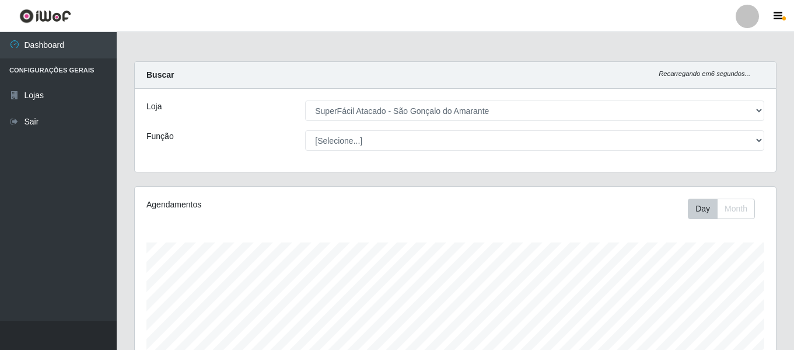
select select "408"
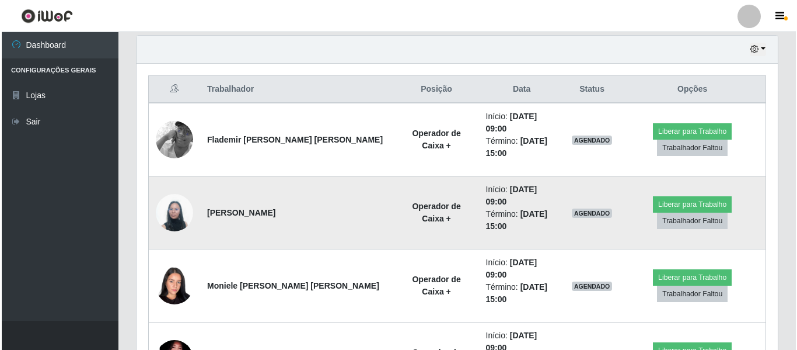
scroll to position [242, 641]
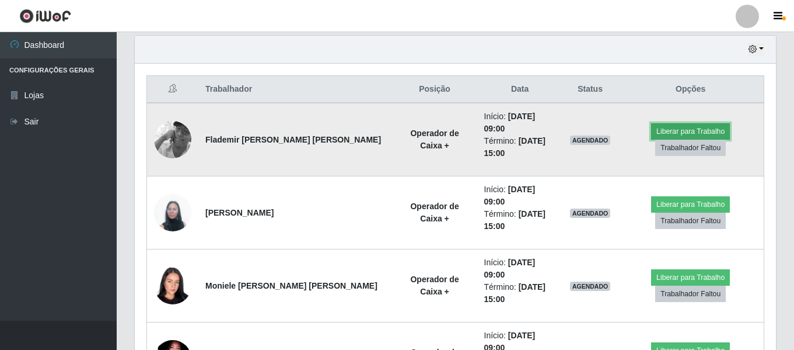
click at [714, 123] on button "Liberar para Trabalho" at bounding box center [690, 131] width 79 height 16
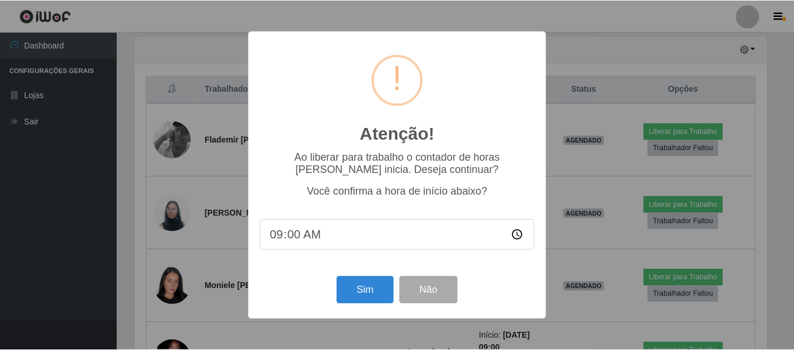
scroll to position [242, 636]
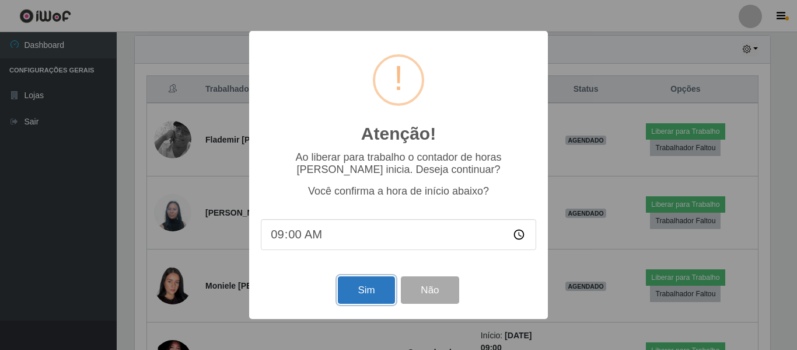
click at [381, 289] on button "Sim" at bounding box center [366, 289] width 57 height 27
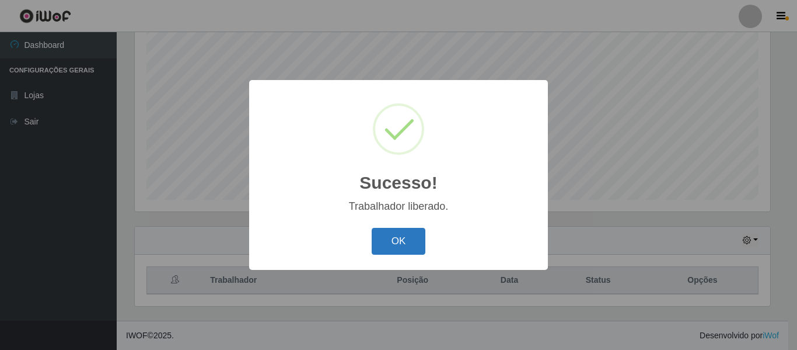
click at [396, 243] on button "OK" at bounding box center [399, 241] width 54 height 27
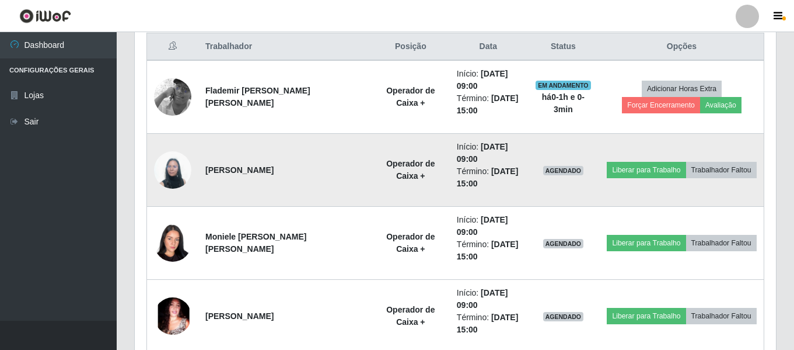
scroll to position [242, 641]
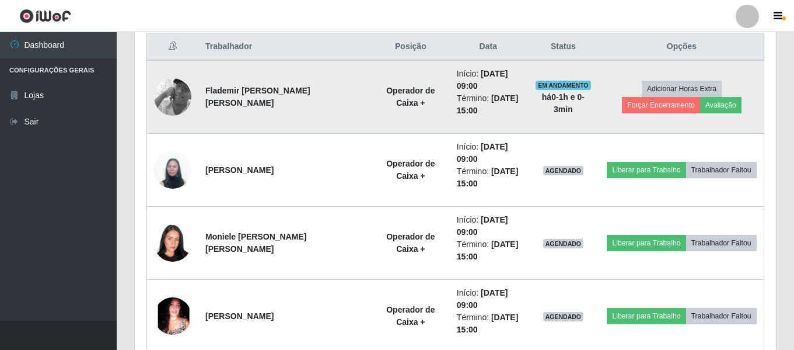
click at [644, 134] on td "Adicionar Horas Extra Forçar Encerramento Avaliação" at bounding box center [682, 97] width 165 height 74
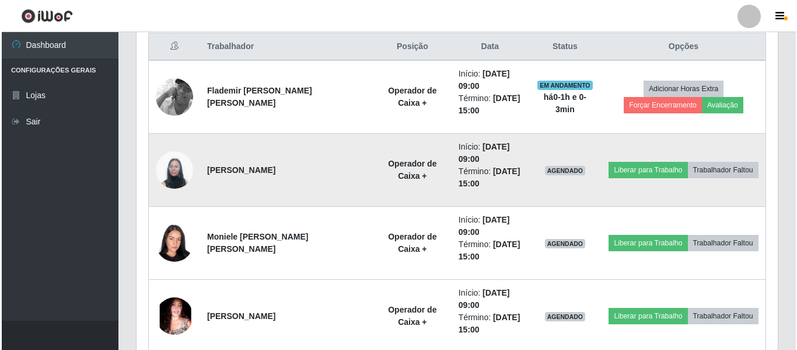
scroll to position [393, 0]
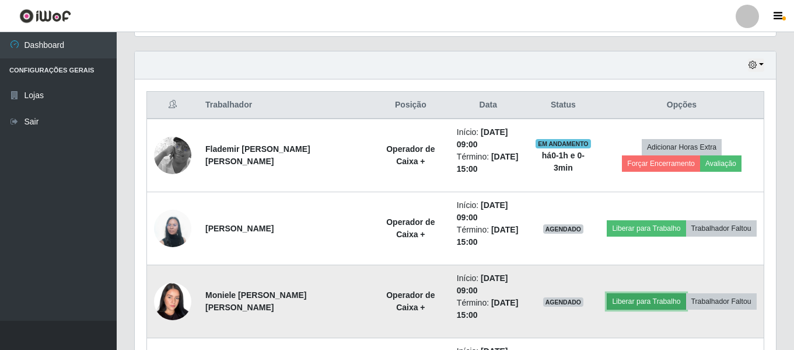
click at [638, 303] on button "Liberar para Trabalho" at bounding box center [646, 301] width 79 height 16
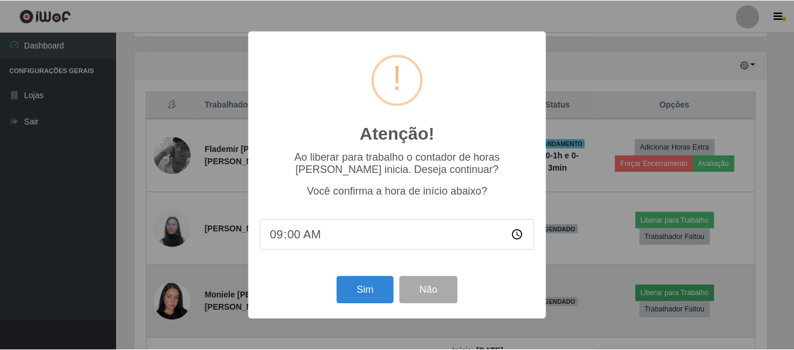
scroll to position [242, 636]
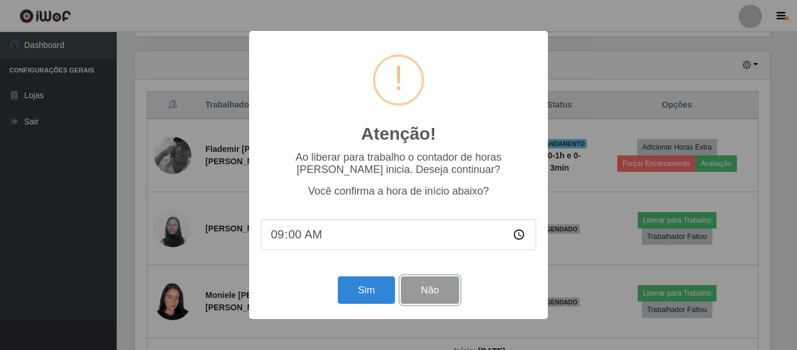
click at [440, 297] on button "Não" at bounding box center [430, 289] width 58 height 27
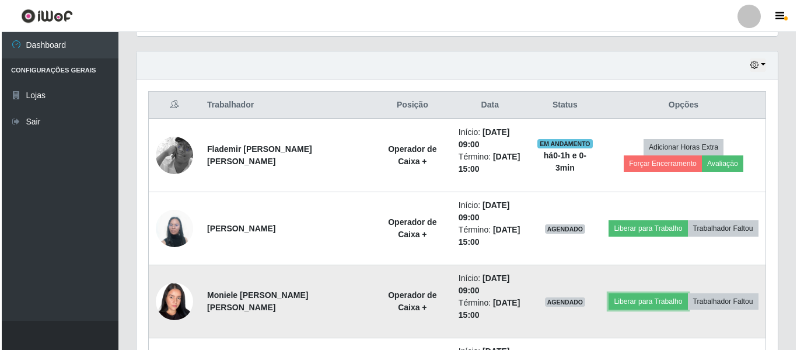
scroll to position [242, 641]
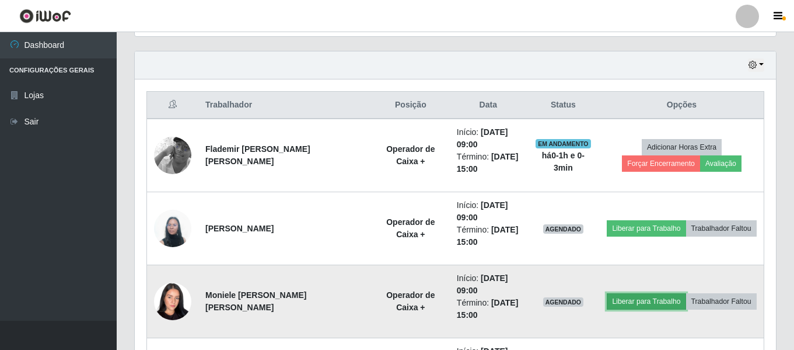
click at [630, 306] on button "Liberar para Trabalho" at bounding box center [646, 301] width 79 height 16
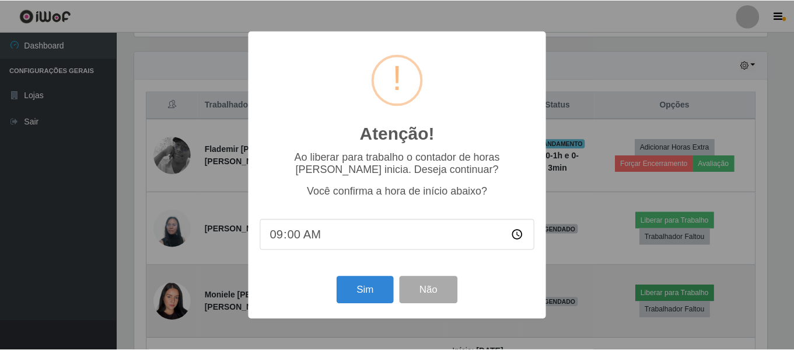
scroll to position [242, 636]
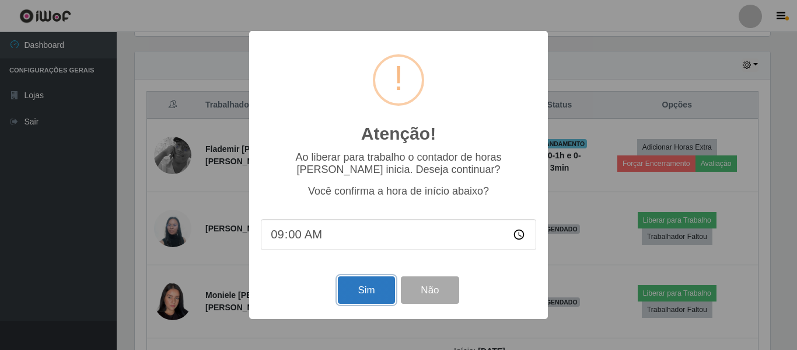
click at [375, 293] on button "Sim" at bounding box center [366, 289] width 57 height 27
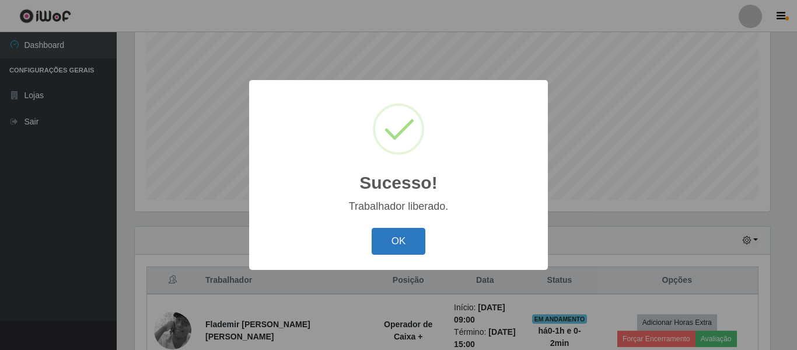
click at [398, 249] on button "OK" at bounding box center [399, 241] width 54 height 27
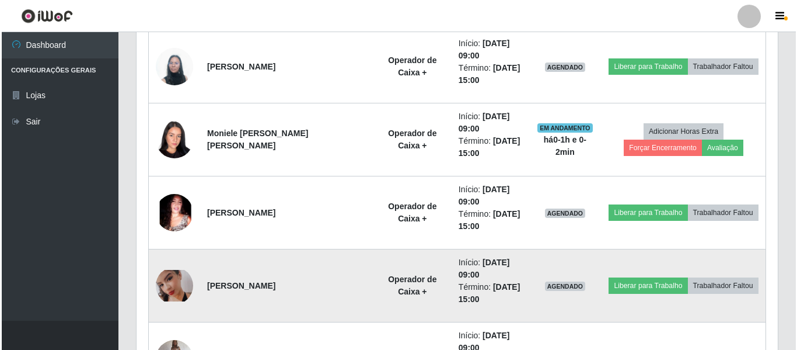
scroll to position [568, 0]
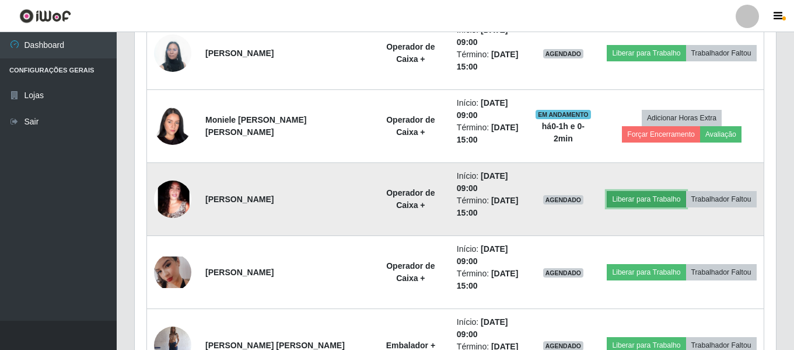
click at [635, 200] on button "Liberar para Trabalho" at bounding box center [646, 199] width 79 height 16
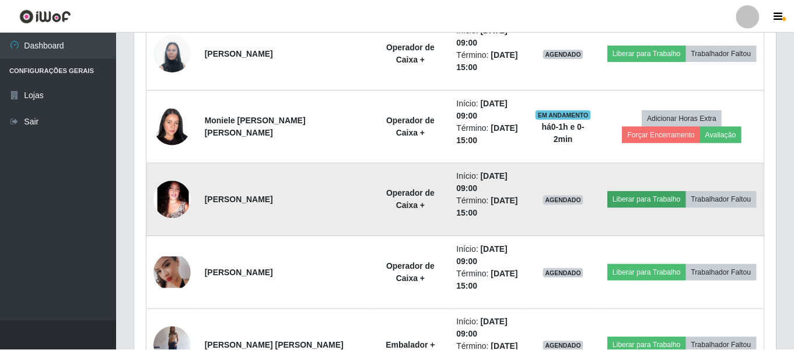
scroll to position [242, 636]
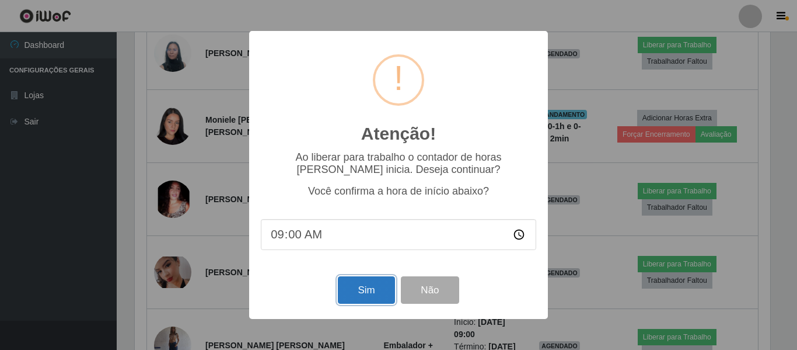
click at [367, 286] on button "Sim" at bounding box center [366, 289] width 57 height 27
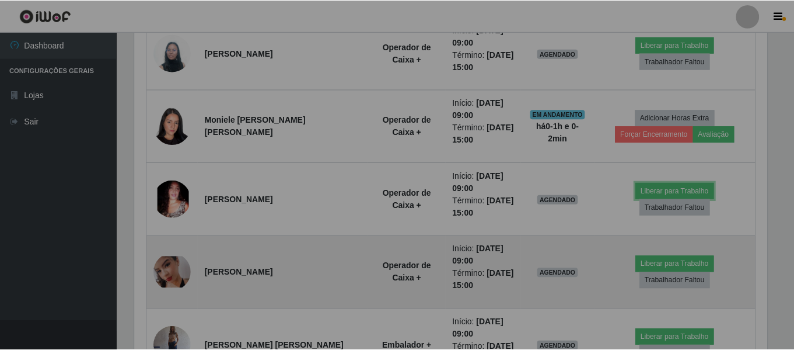
scroll to position [0, 0]
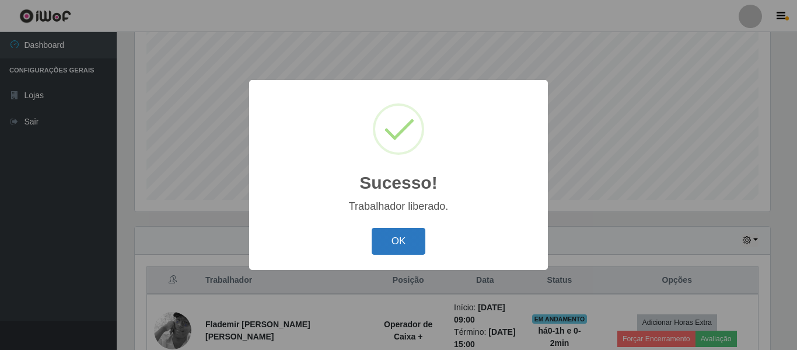
click at [403, 246] on button "OK" at bounding box center [399, 241] width 54 height 27
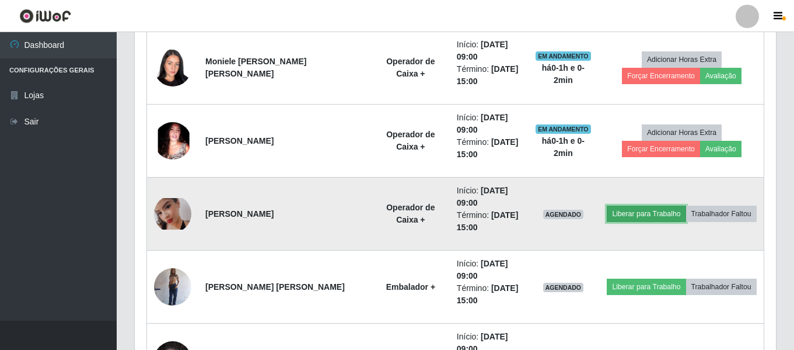
click at [616, 215] on button "Liberar para Trabalho" at bounding box center [646, 213] width 79 height 16
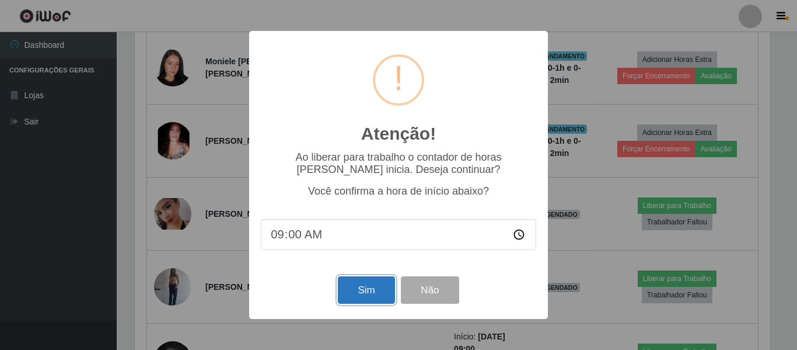
click at [378, 293] on button "Sim" at bounding box center [366, 289] width 57 height 27
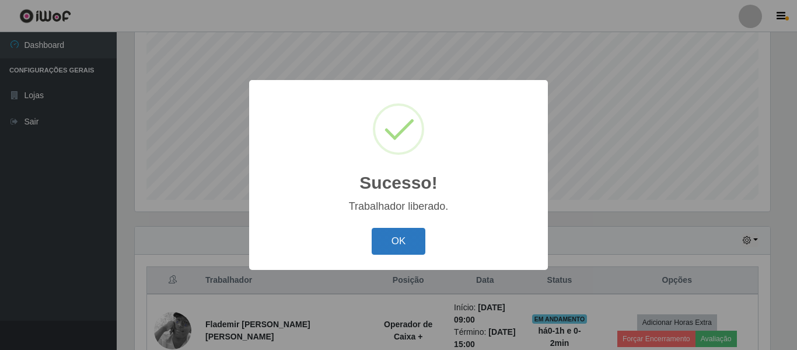
click at [395, 242] on button "OK" at bounding box center [399, 241] width 54 height 27
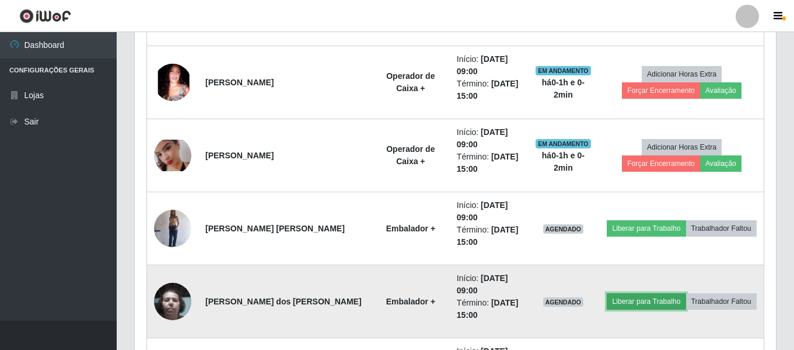
click at [617, 304] on button "Liberar para Trabalho" at bounding box center [646, 301] width 79 height 16
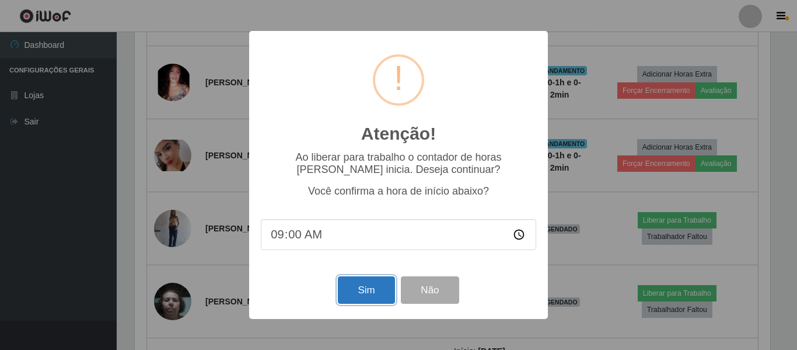
click at [360, 291] on button "Sim" at bounding box center [366, 289] width 57 height 27
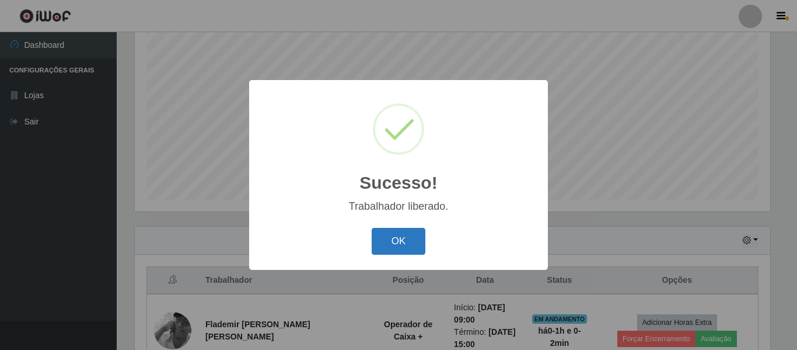
click at [397, 245] on button "OK" at bounding box center [399, 241] width 54 height 27
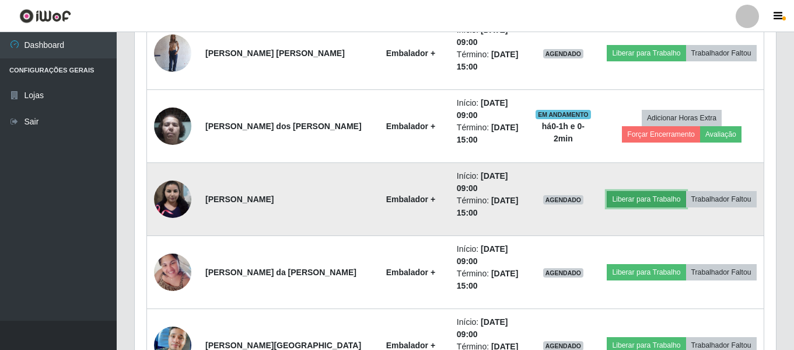
click at [626, 193] on button "Liberar para Trabalho" at bounding box center [646, 199] width 79 height 16
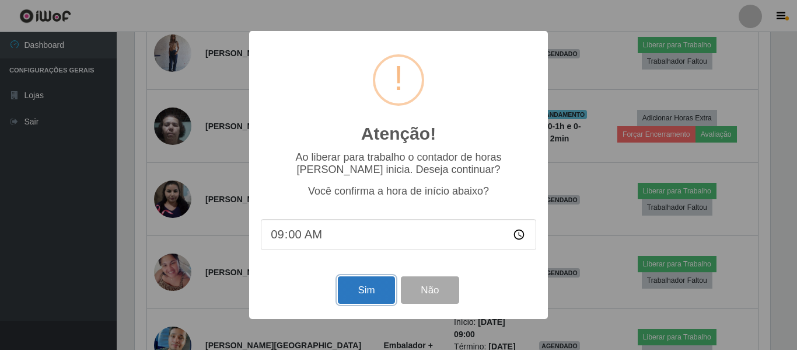
click at [367, 288] on button "Sim" at bounding box center [366, 289] width 57 height 27
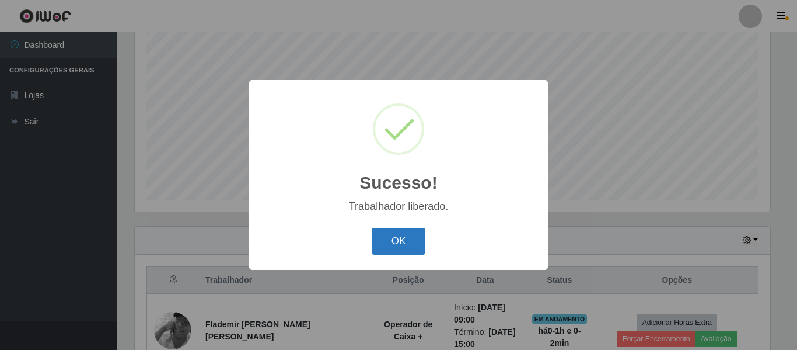
drag, startPoint x: 390, startPoint y: 233, endPoint x: 407, endPoint y: 235, distance: 17.0
click at [390, 233] on button "OK" at bounding box center [399, 241] width 54 height 27
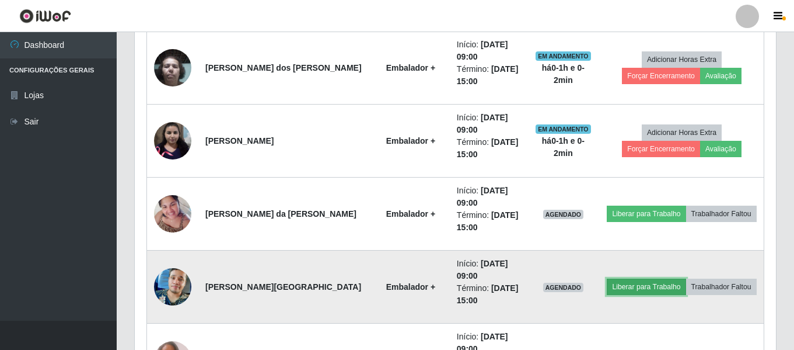
click at [626, 292] on button "Liberar para Trabalho" at bounding box center [646, 286] width 79 height 16
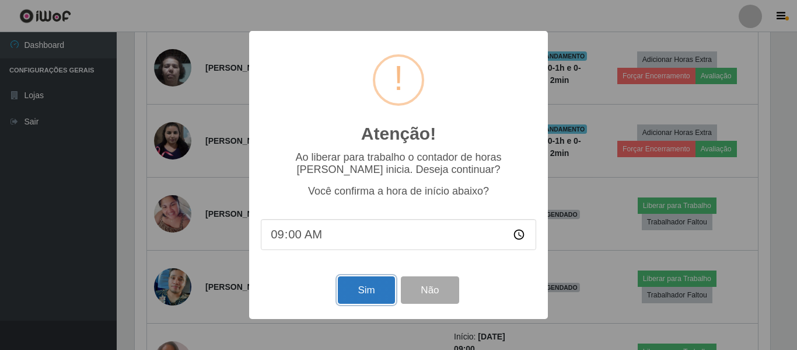
click at [358, 291] on button "Sim" at bounding box center [366, 289] width 57 height 27
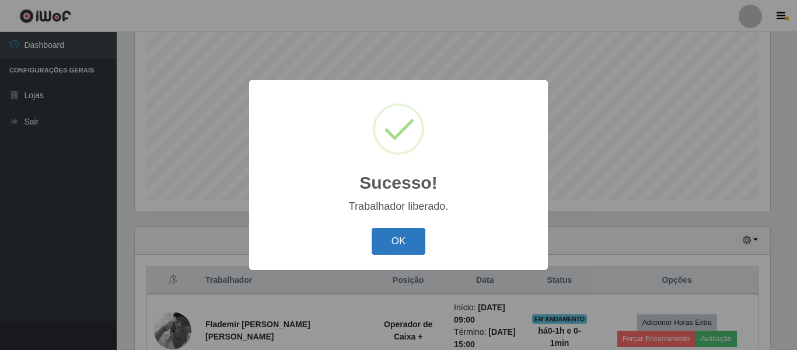
click at [397, 240] on button "OK" at bounding box center [399, 241] width 54 height 27
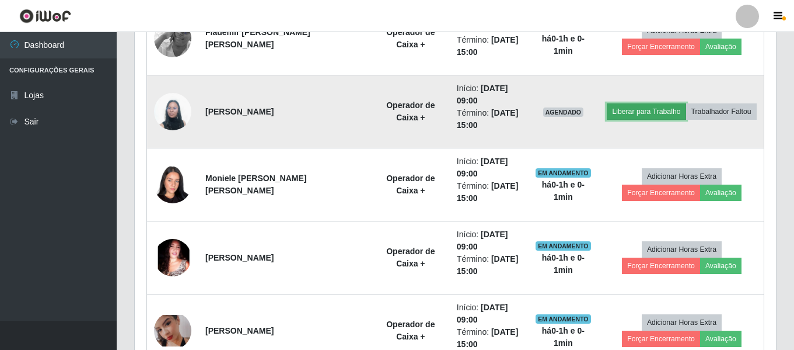
click at [641, 107] on button "Liberar para Trabalho" at bounding box center [646, 111] width 79 height 16
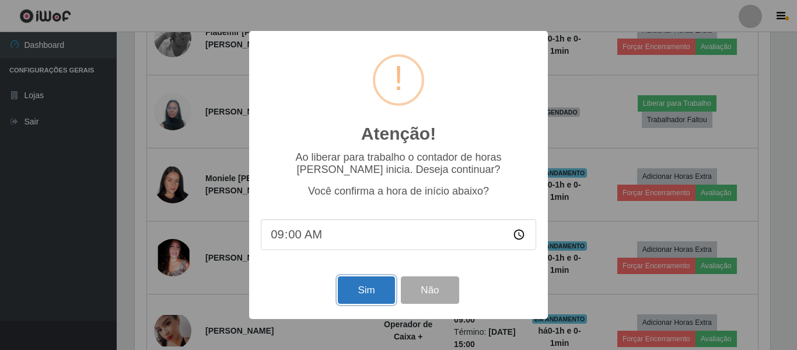
click at [392, 293] on button "Sim" at bounding box center [366, 289] width 57 height 27
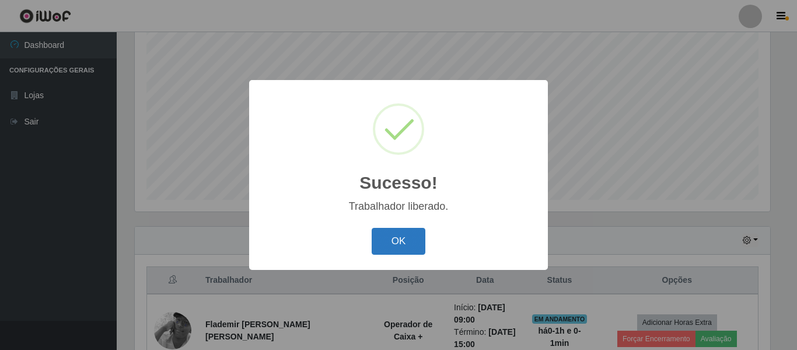
click at [400, 247] on button "OK" at bounding box center [399, 241] width 54 height 27
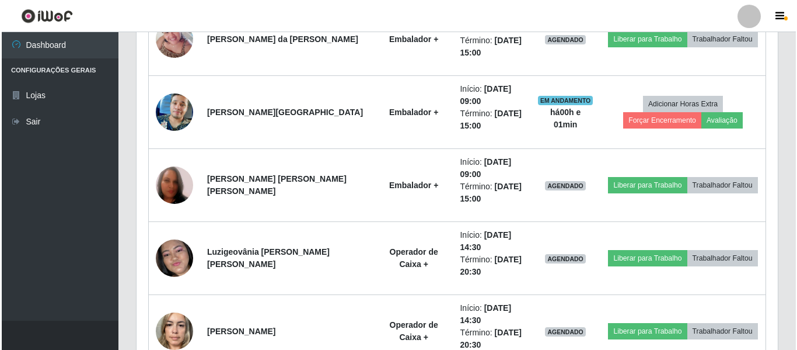
scroll to position [1093, 0]
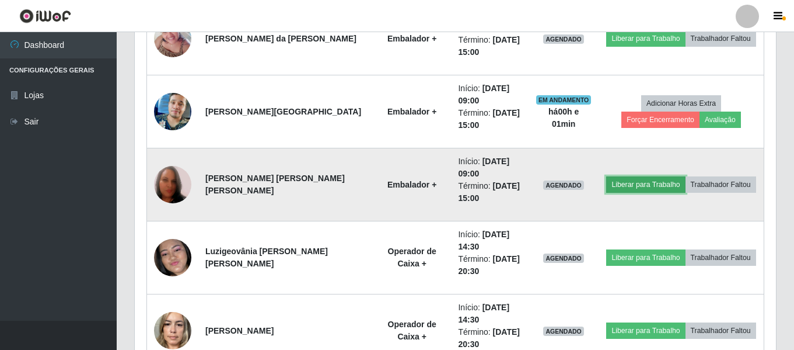
click at [627, 190] on button "Liberar para Trabalho" at bounding box center [645, 184] width 79 height 16
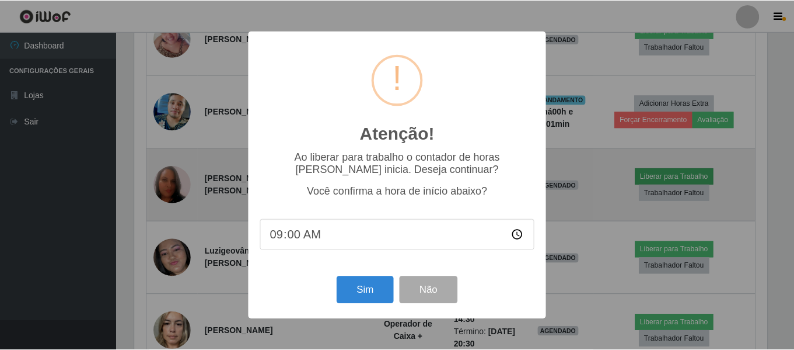
scroll to position [242, 636]
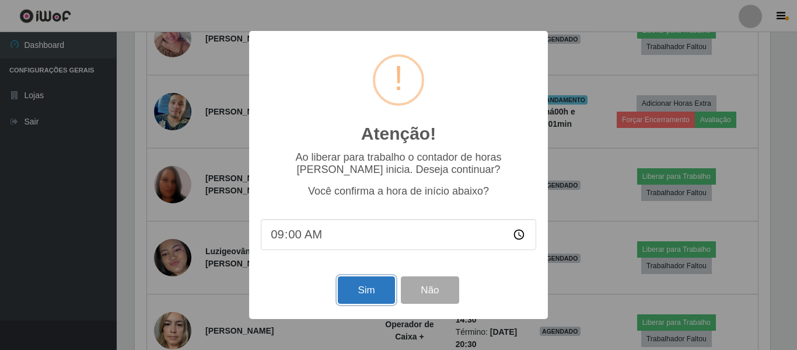
click at [358, 293] on button "Sim" at bounding box center [366, 289] width 57 height 27
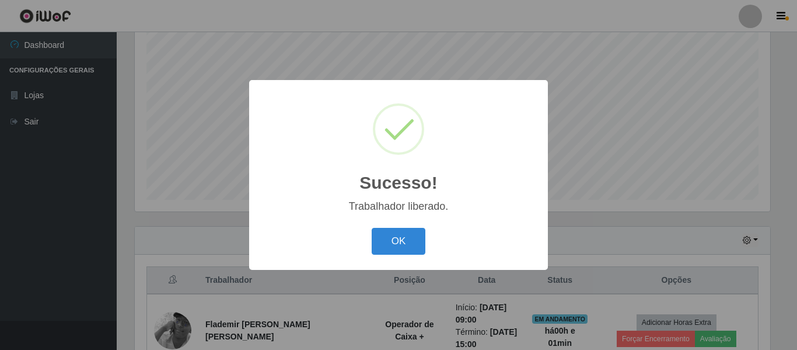
drag, startPoint x: 424, startPoint y: 246, endPoint x: 497, endPoint y: 250, distance: 73.1
click at [425, 246] on button "OK" at bounding box center [399, 241] width 54 height 27
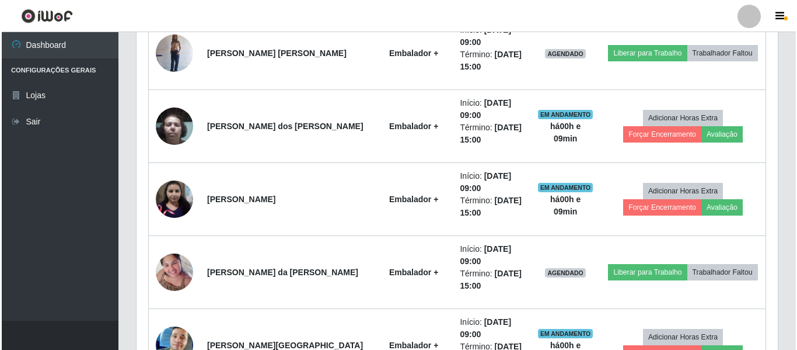
scroll to position [977, 0]
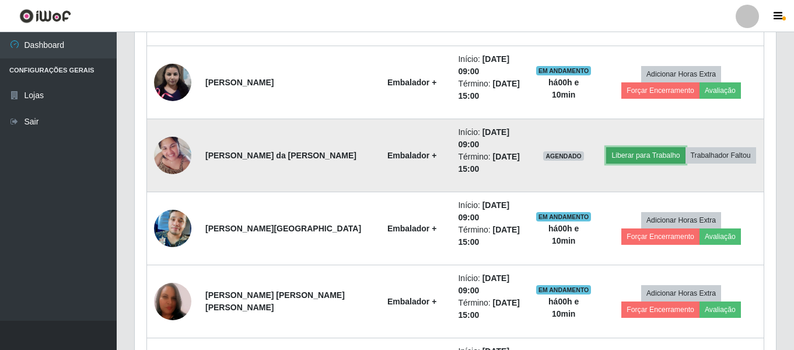
click at [625, 157] on button "Liberar para Trabalho" at bounding box center [645, 155] width 79 height 16
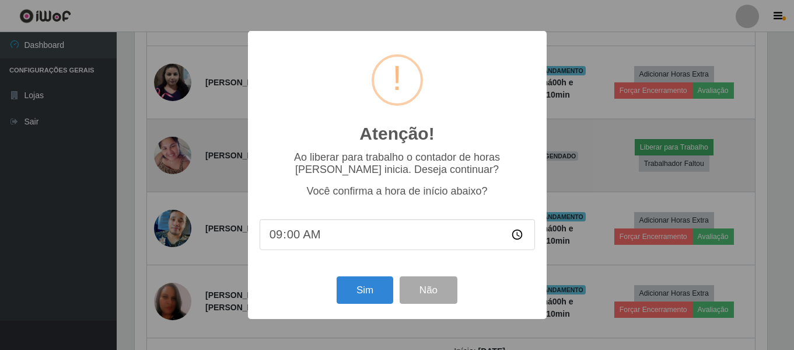
scroll to position [242, 636]
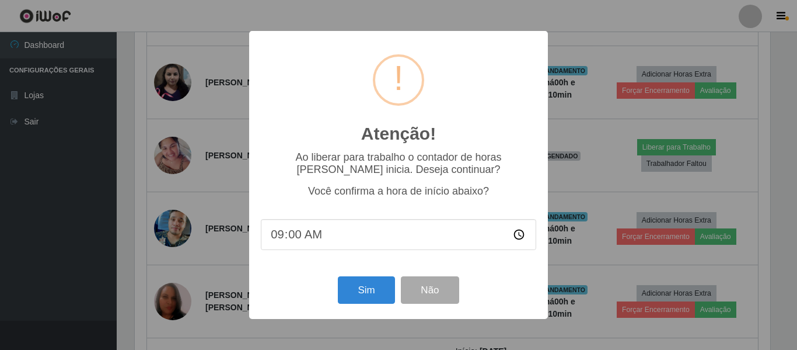
click at [380, 295] on div "Atenção! × Ao liberar para trabalho o contador de horas [PERSON_NAME] inicia. D…" at bounding box center [398, 175] width 797 height 350
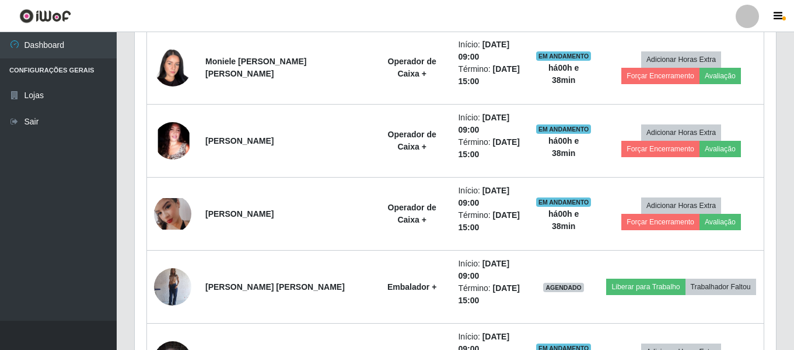
scroll to position [801, 0]
